Goal: Information Seeking & Learning: Learn about a topic

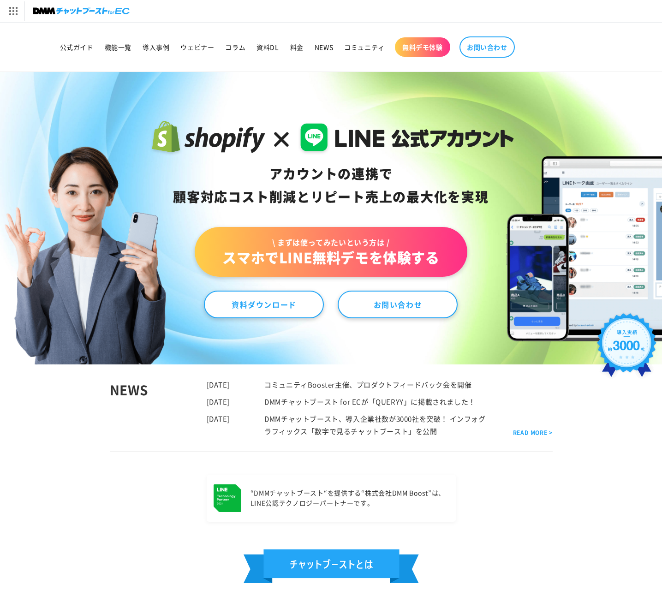
click at [114, 46] on span "機能一覧" at bounding box center [118, 47] width 27 height 8
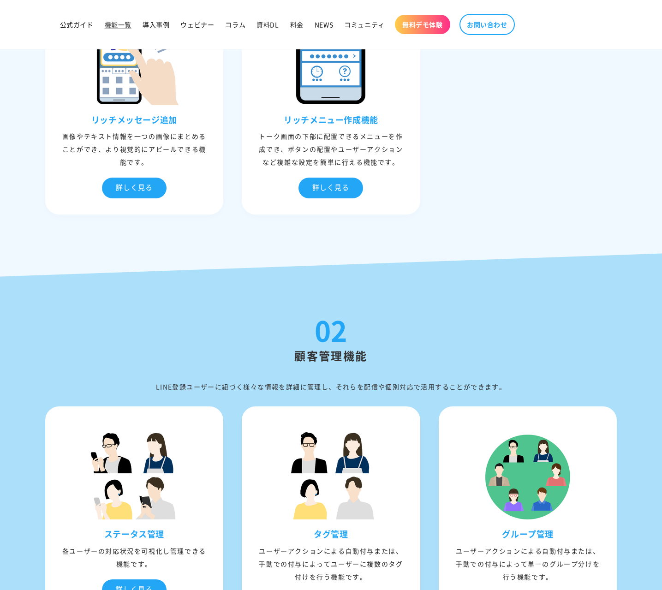
scroll to position [1523, 0]
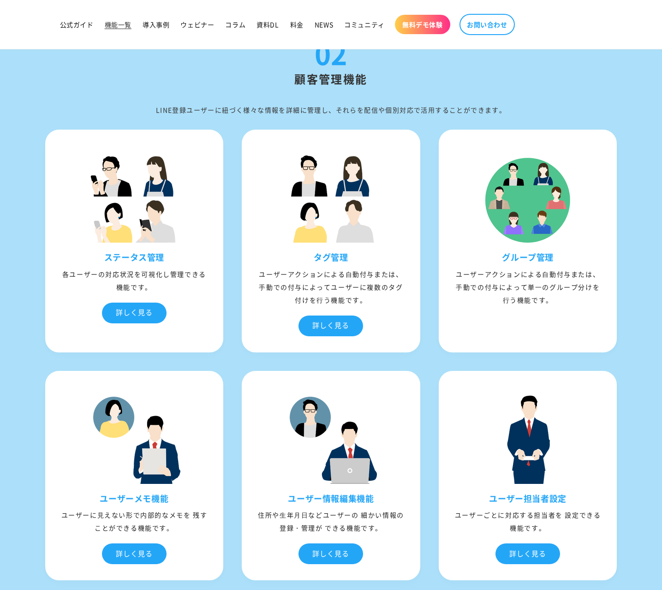
click at [135, 316] on div "詳しく見る" at bounding box center [134, 313] width 65 height 21
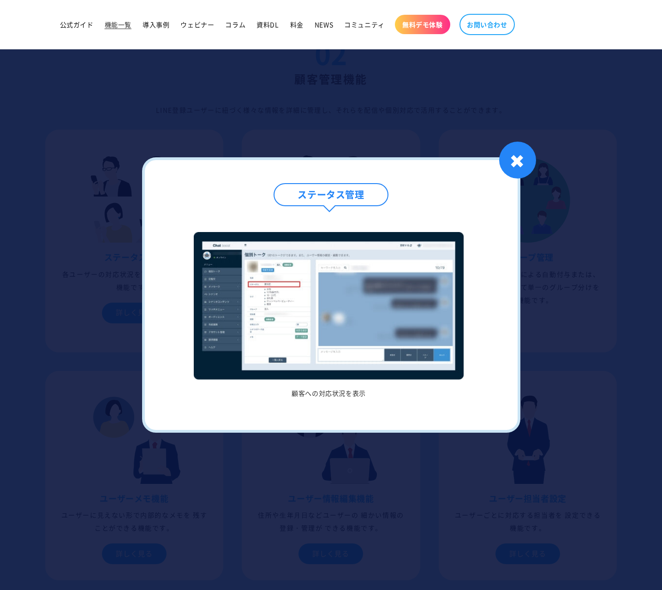
scroll to position [1753, 0]
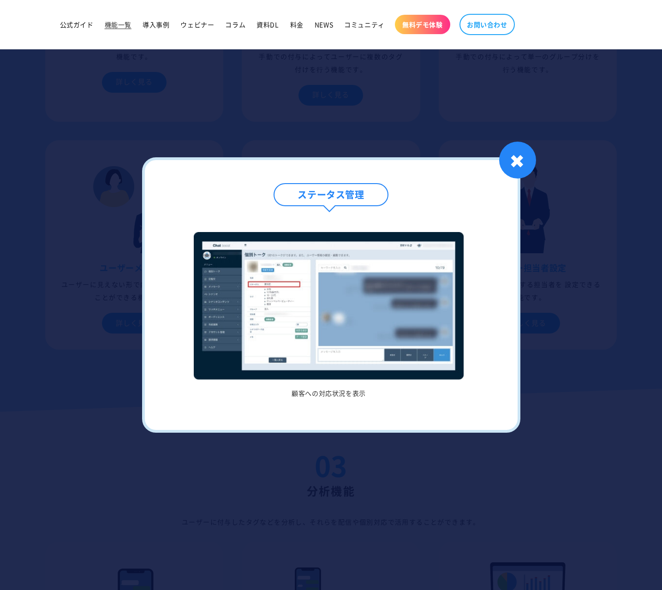
click at [525, 150] on div "✖" at bounding box center [517, 160] width 37 height 37
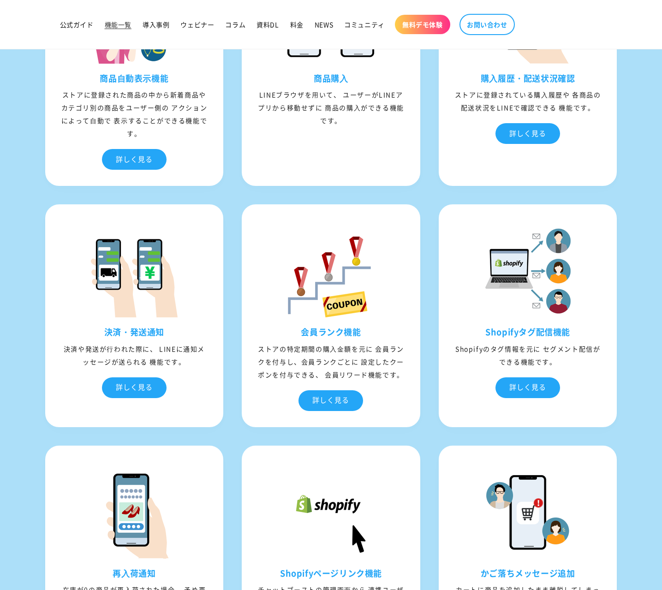
scroll to position [2815, 0]
